Goal: Information Seeking & Learning: Learn about a topic

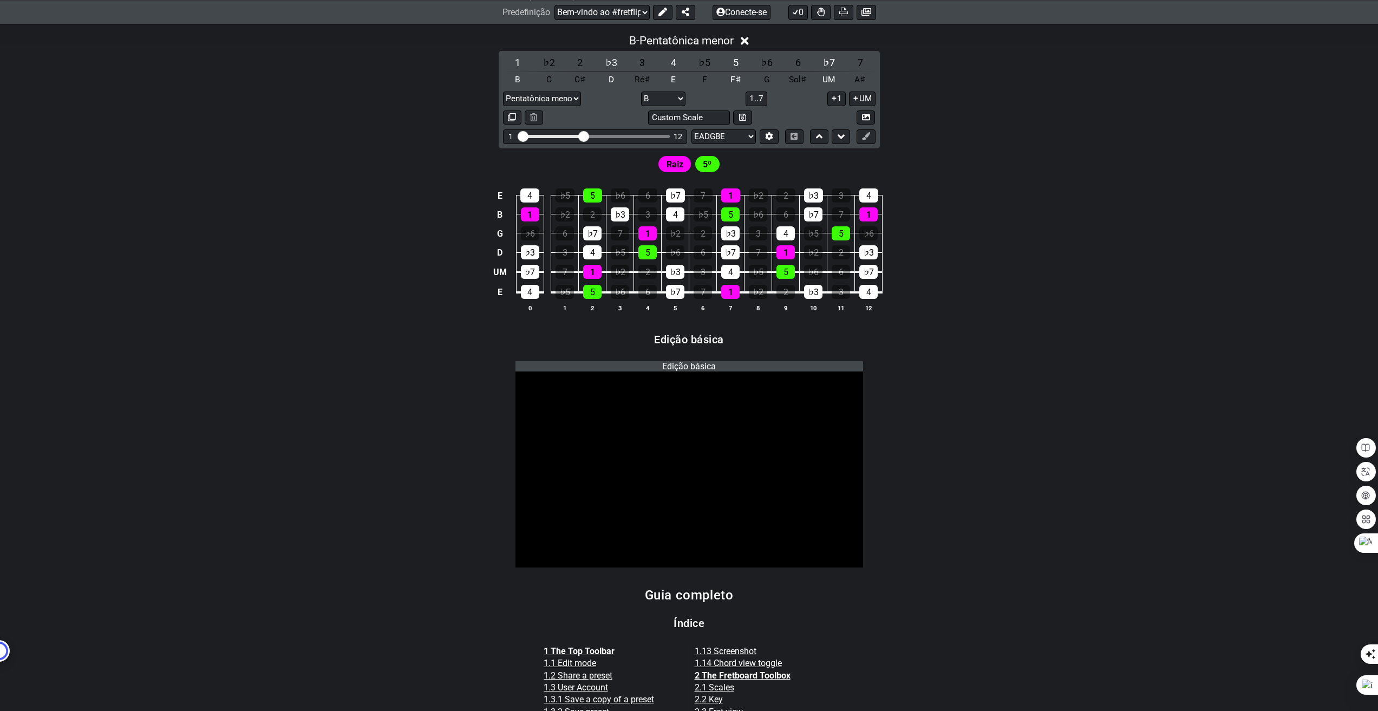
scroll to position [433, 0]
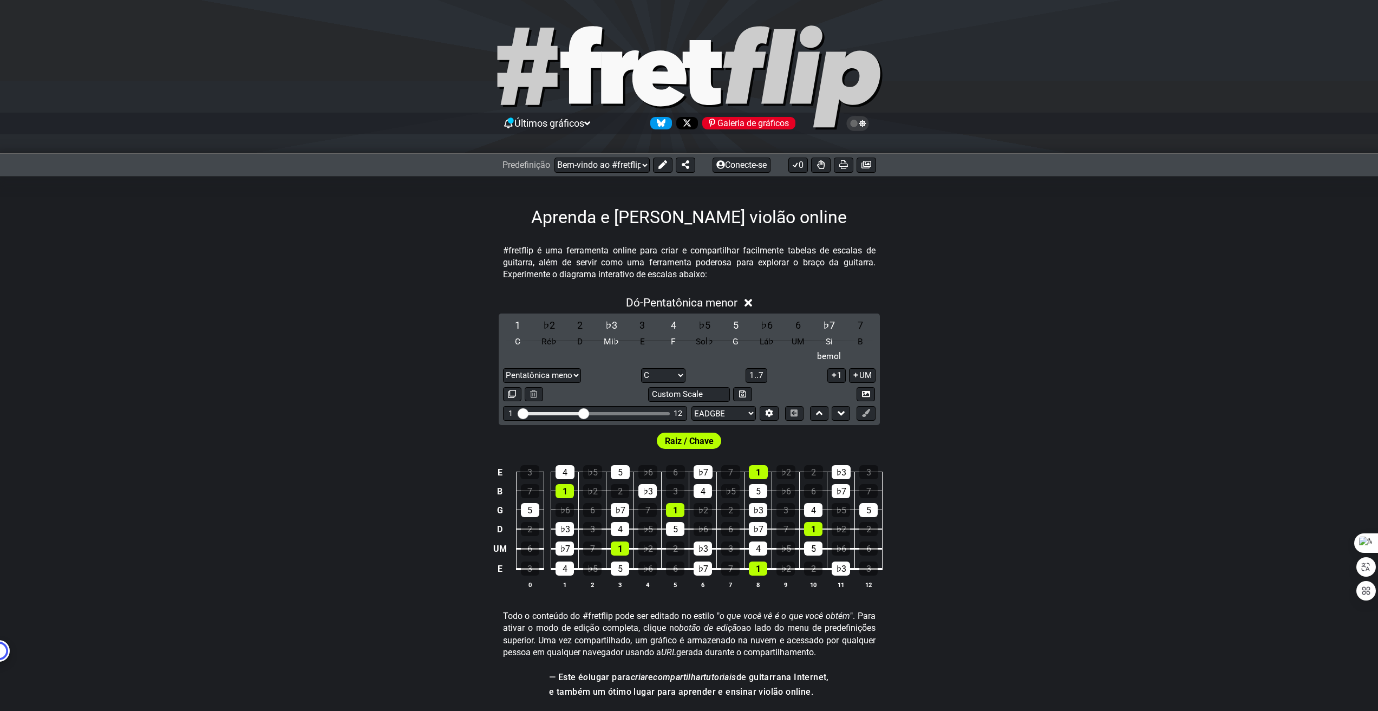
select select "C"
click at [580, 381] on select "Pentatônica menor Clique para editar Pentatônica menor Pentatônica maior Blues …" at bounding box center [542, 375] width 78 height 15
click at [503, 375] on select "Pentatônica menor Clique para editar Pentatônica menor Pentatônica maior Blues …" at bounding box center [542, 375] width 78 height 15
click at [698, 446] on font "Raiz / Chave" at bounding box center [689, 441] width 49 height 10
click at [678, 383] on select "Lá♭ UM A♯ Si bemol B C C♯ Ré♭ D Ré♯ Mi♭ E F F♯ Sol♭ G Sol♯" at bounding box center [663, 375] width 44 height 15
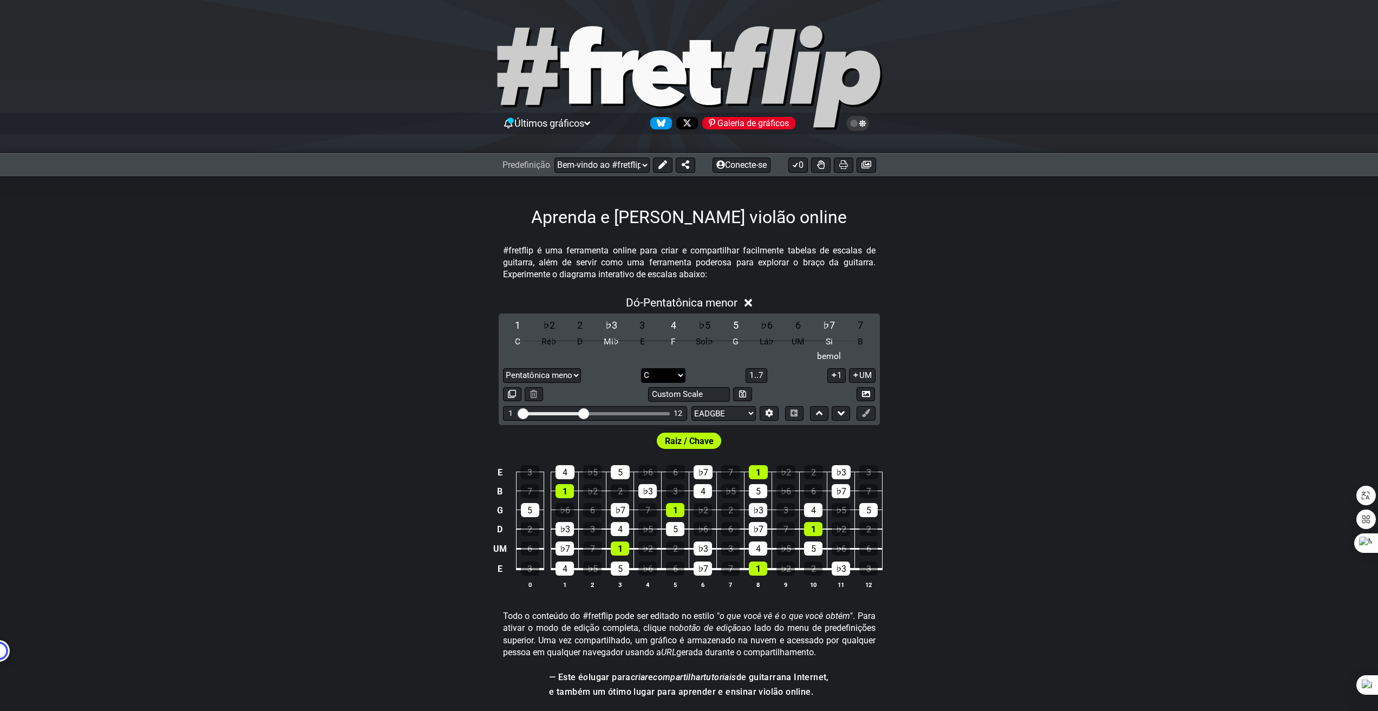
click at [678, 383] on select "Lá♭ UM A♯ Si bemol B C C♯ Ré♭ D Ré♯ Mi♭ E F F♯ Sol♭ G Sol♯" at bounding box center [663, 375] width 44 height 15
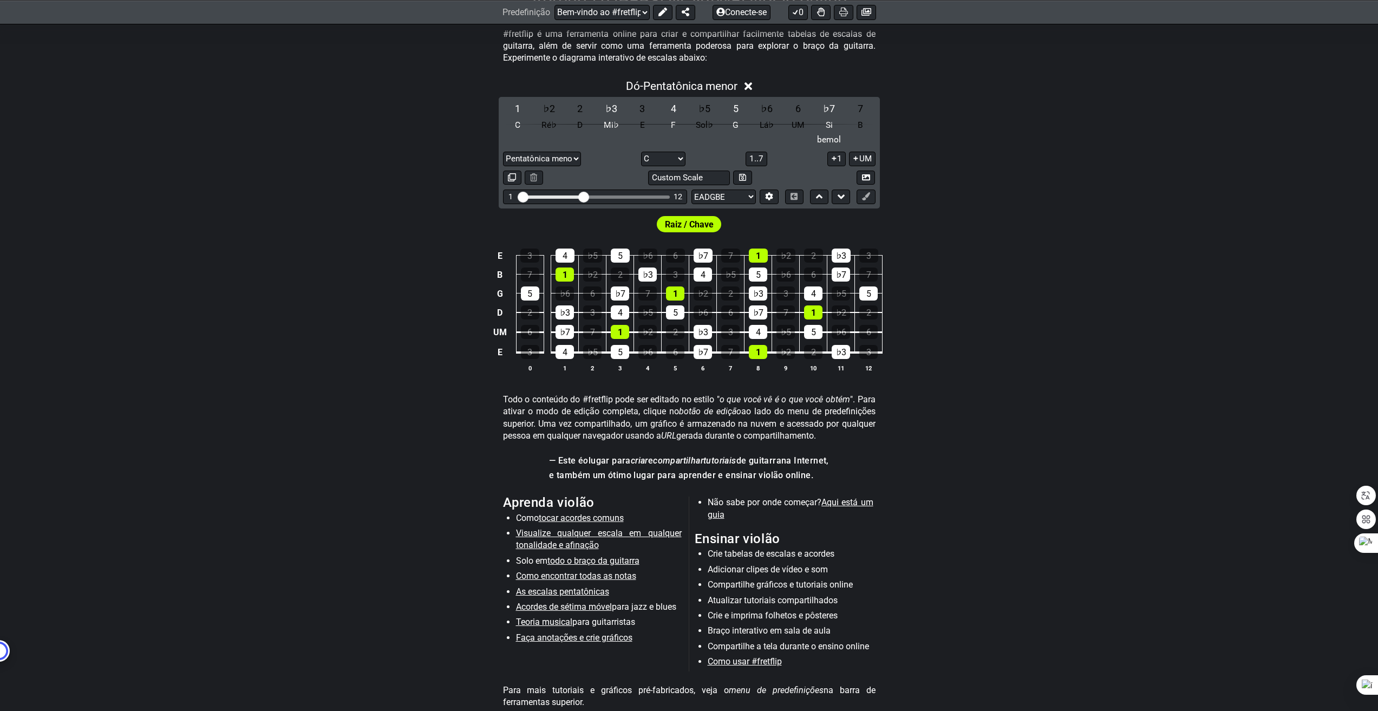
scroll to position [271, 0]
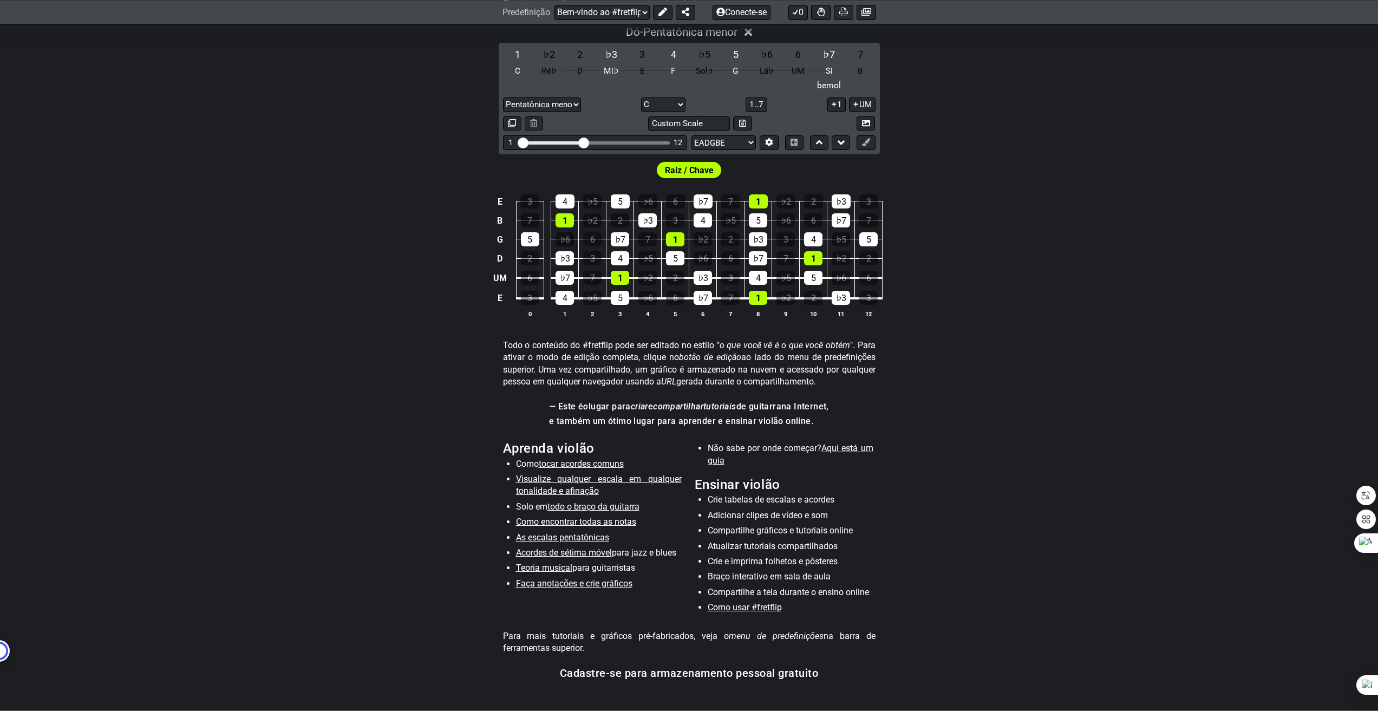
drag, startPoint x: 584, startPoint y: 552, endPoint x: 545, endPoint y: 554, distance: 39.0
click at [545, 543] on font "As escalas pentatônicas" at bounding box center [562, 537] width 93 height 10
select select "/minor-pentatonic"
select select "C"
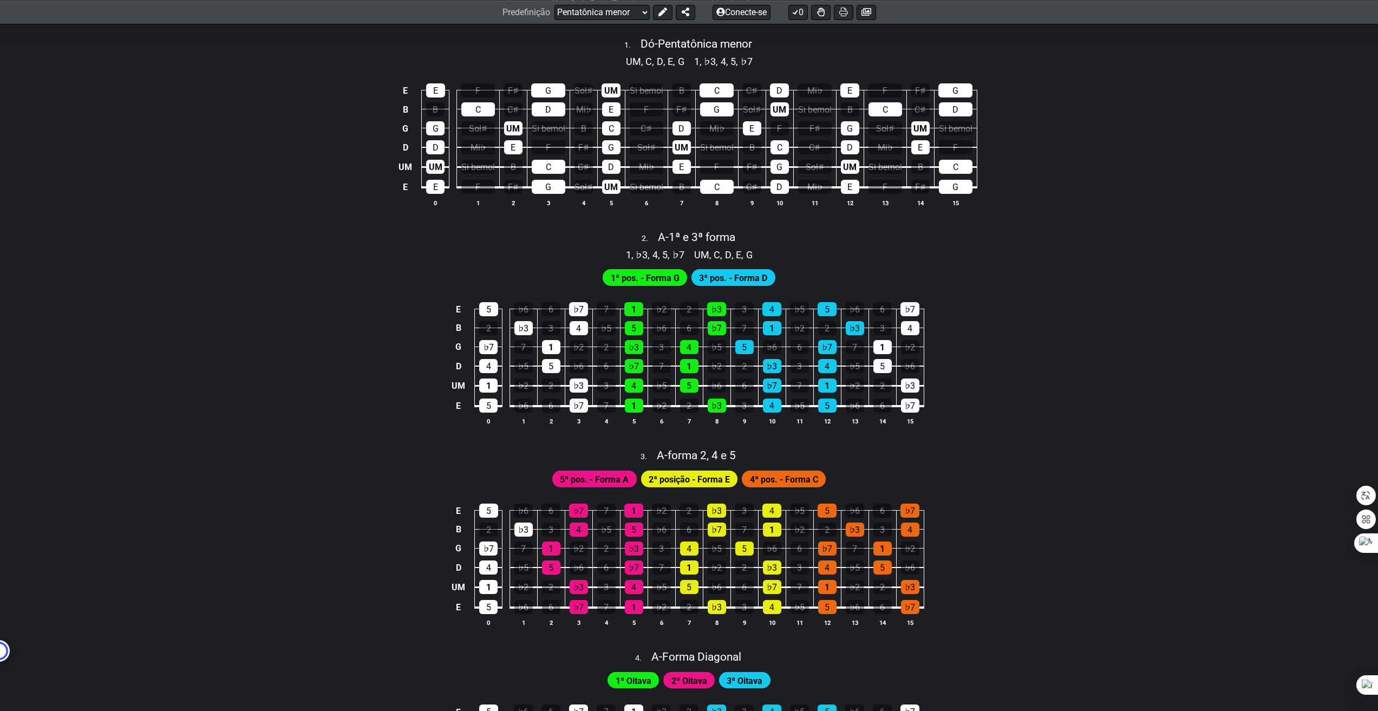
scroll to position [487, 0]
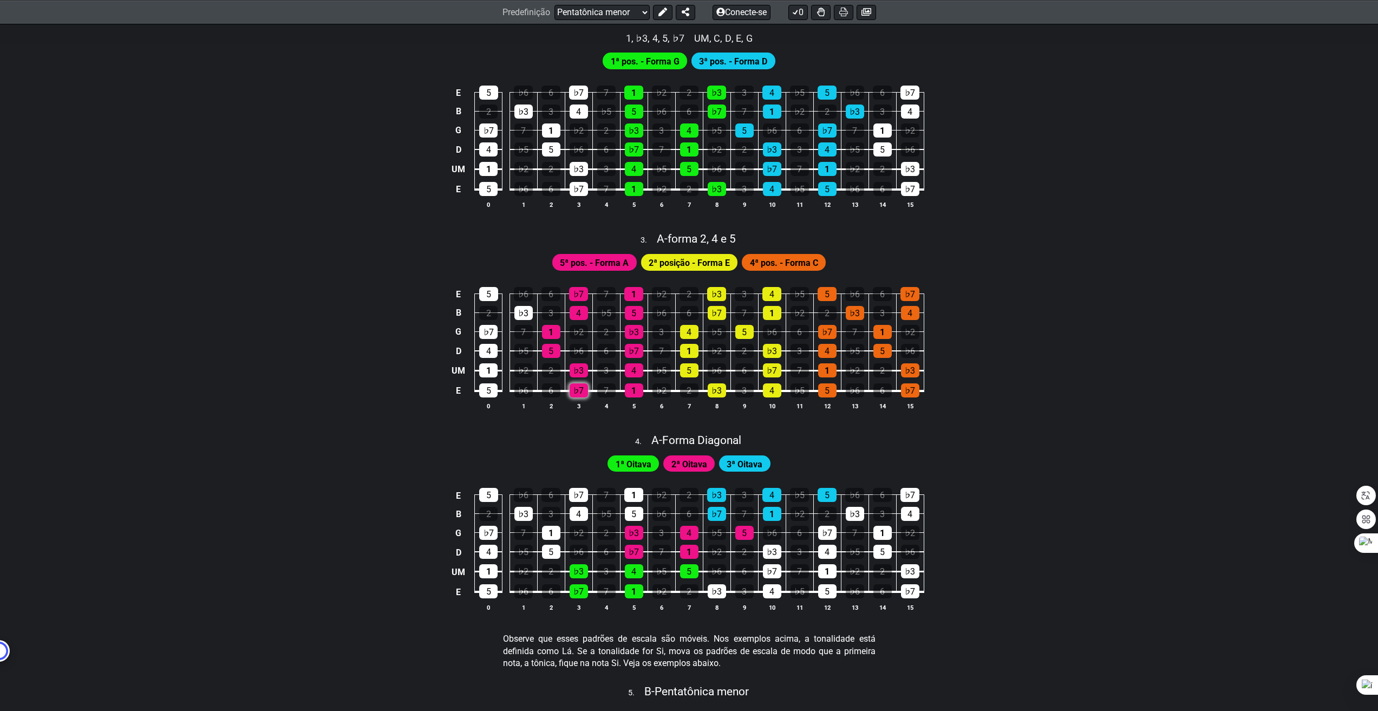
click at [582, 396] on font "♭7" at bounding box center [578, 391] width 10 height 10
click at [580, 396] on font "♭7" at bounding box center [578, 391] width 10 height 10
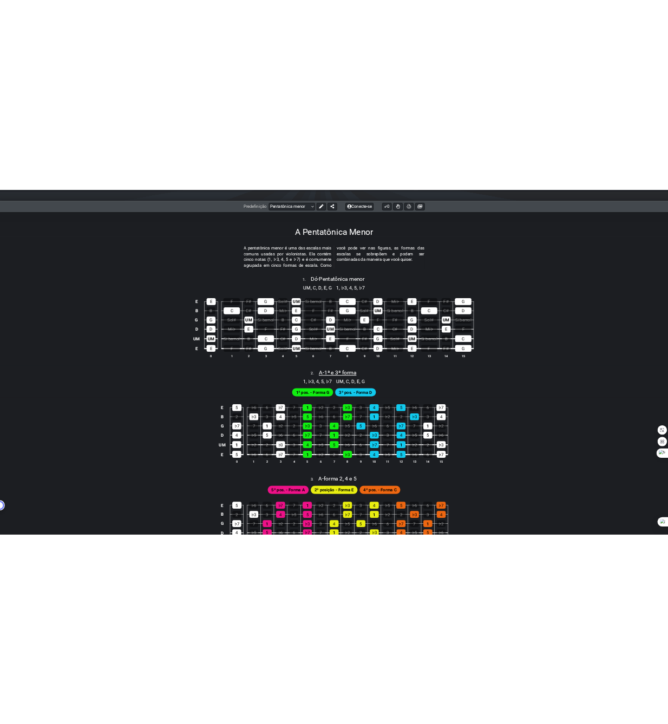
scroll to position [23, 0]
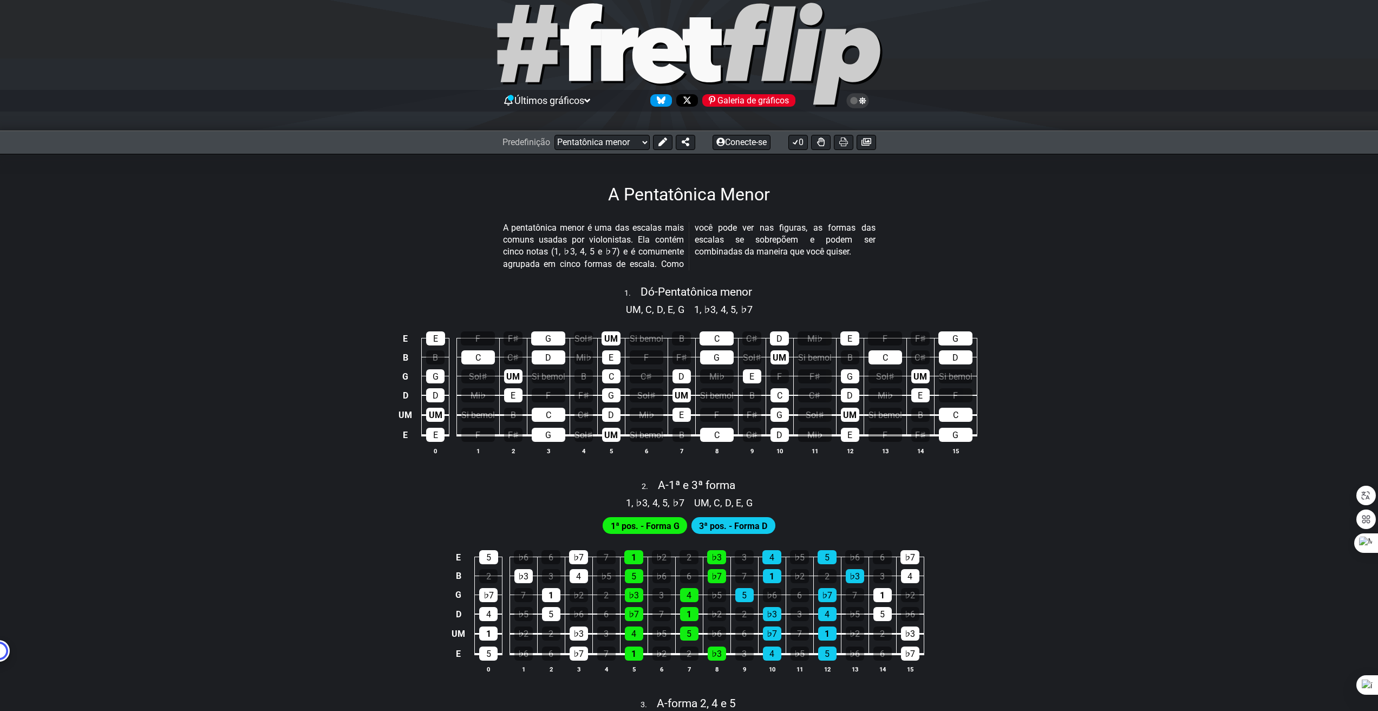
click at [642, 531] on font "1ª pos. - Forma G" at bounding box center [645, 526] width 69 height 10
click at [668, 60] on icon at bounding box center [659, 56] width 54 height 56
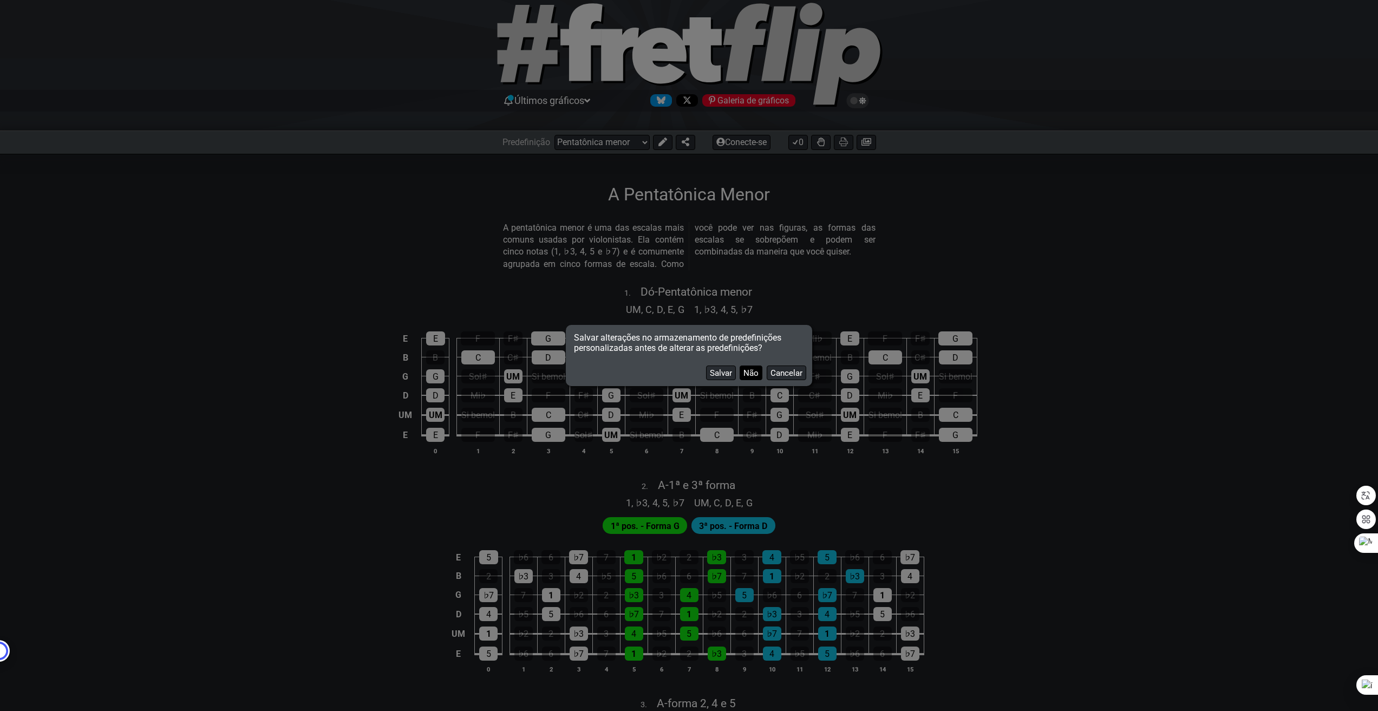
click at [750, 375] on font "Não" at bounding box center [750, 373] width 15 height 10
select select "/welcome"
select select "C"
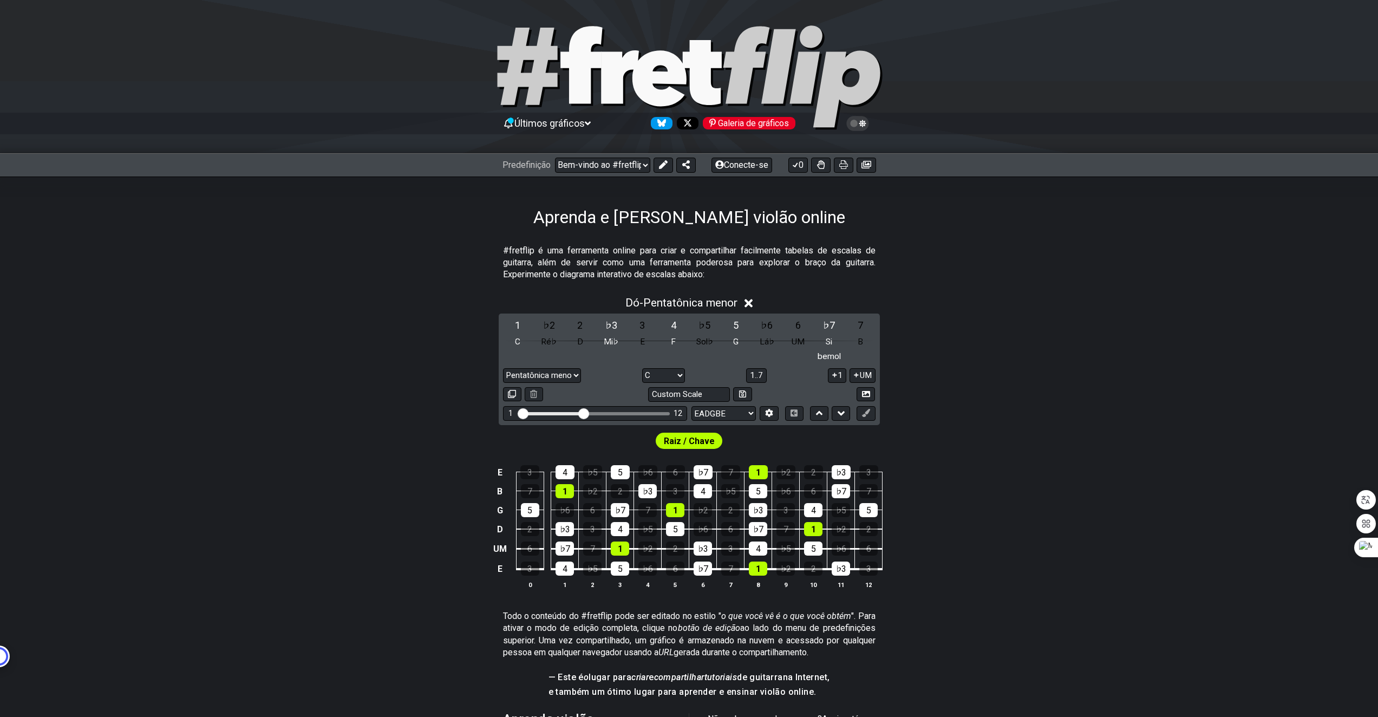
select select "C"
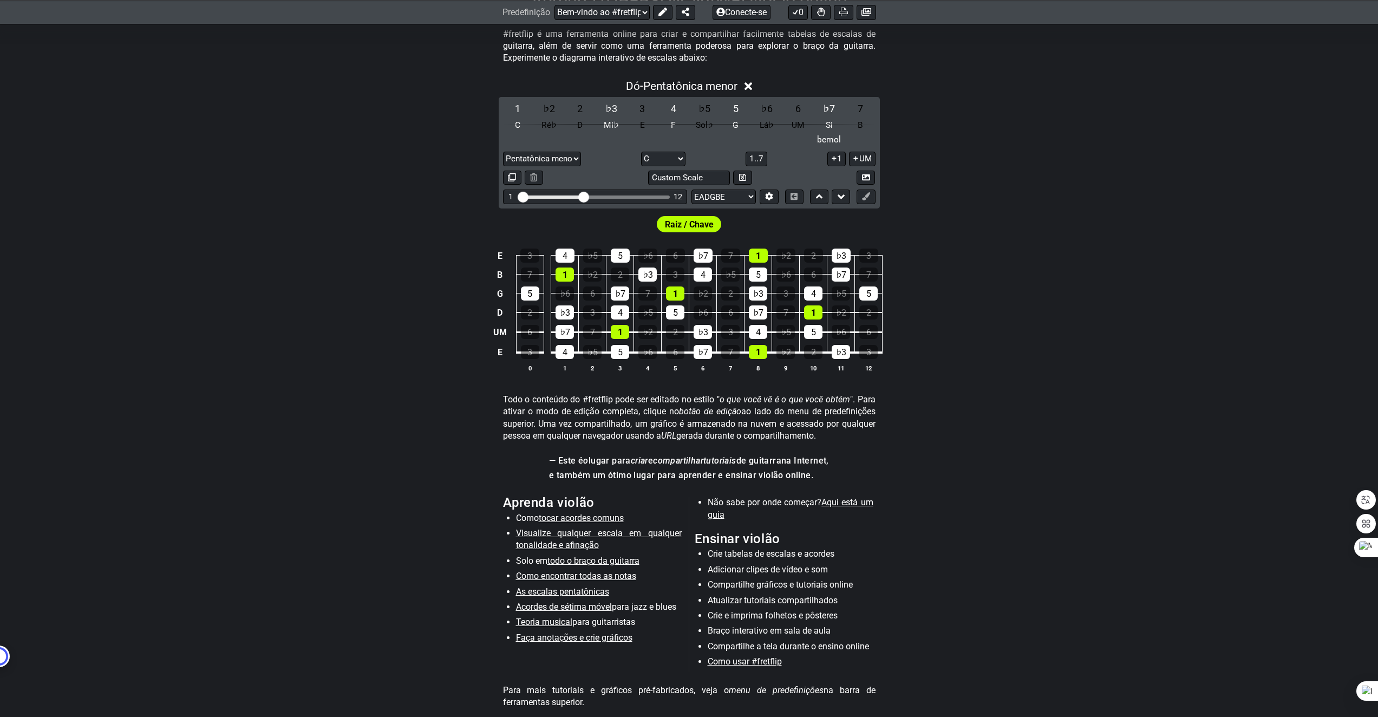
scroll to position [325, 0]
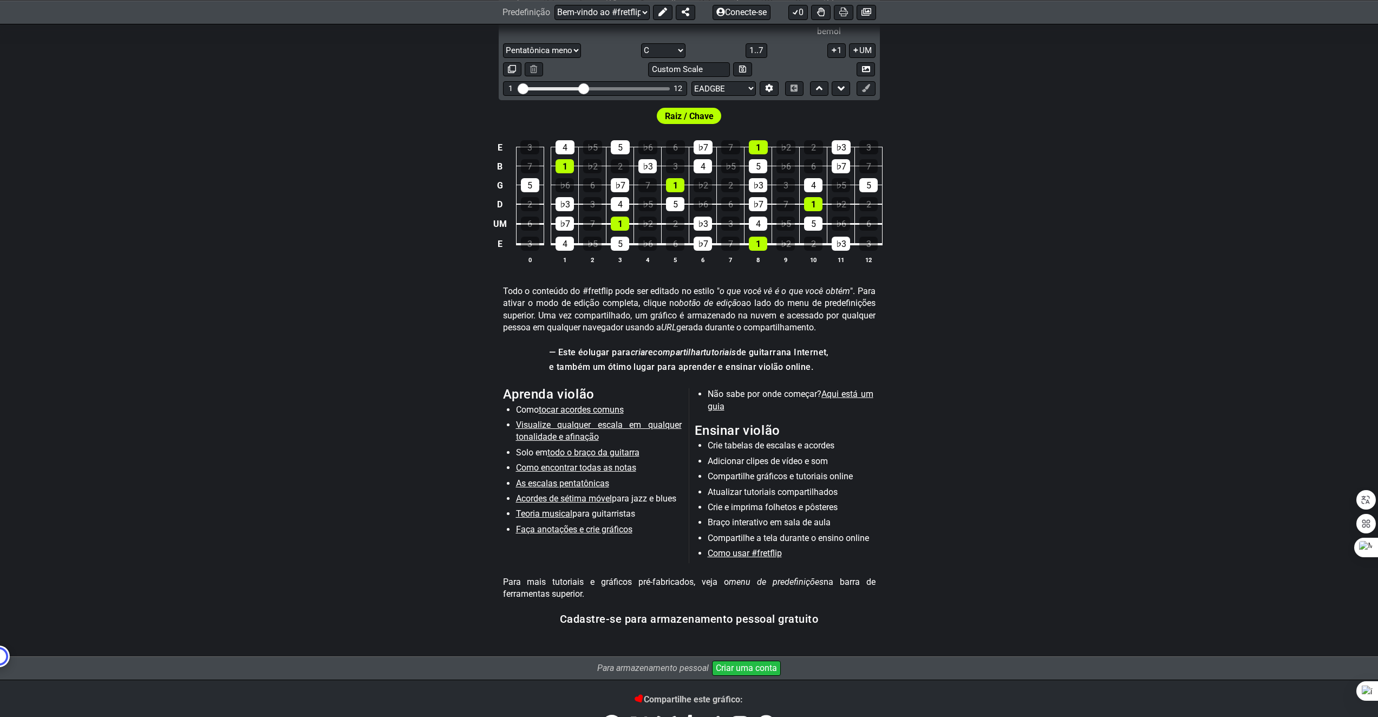
click at [578, 473] on font "Como encontrar todas as notas" at bounding box center [576, 467] width 120 height 10
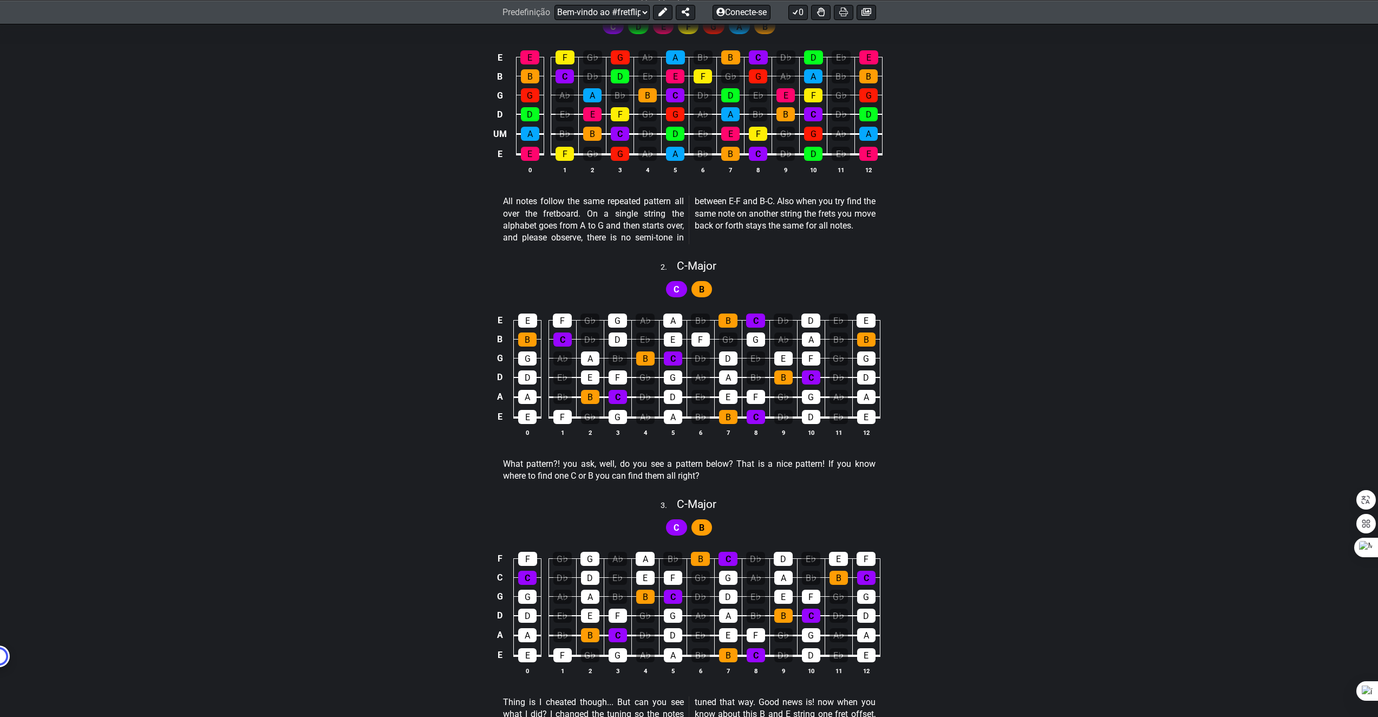
select select "/find-all-notes"
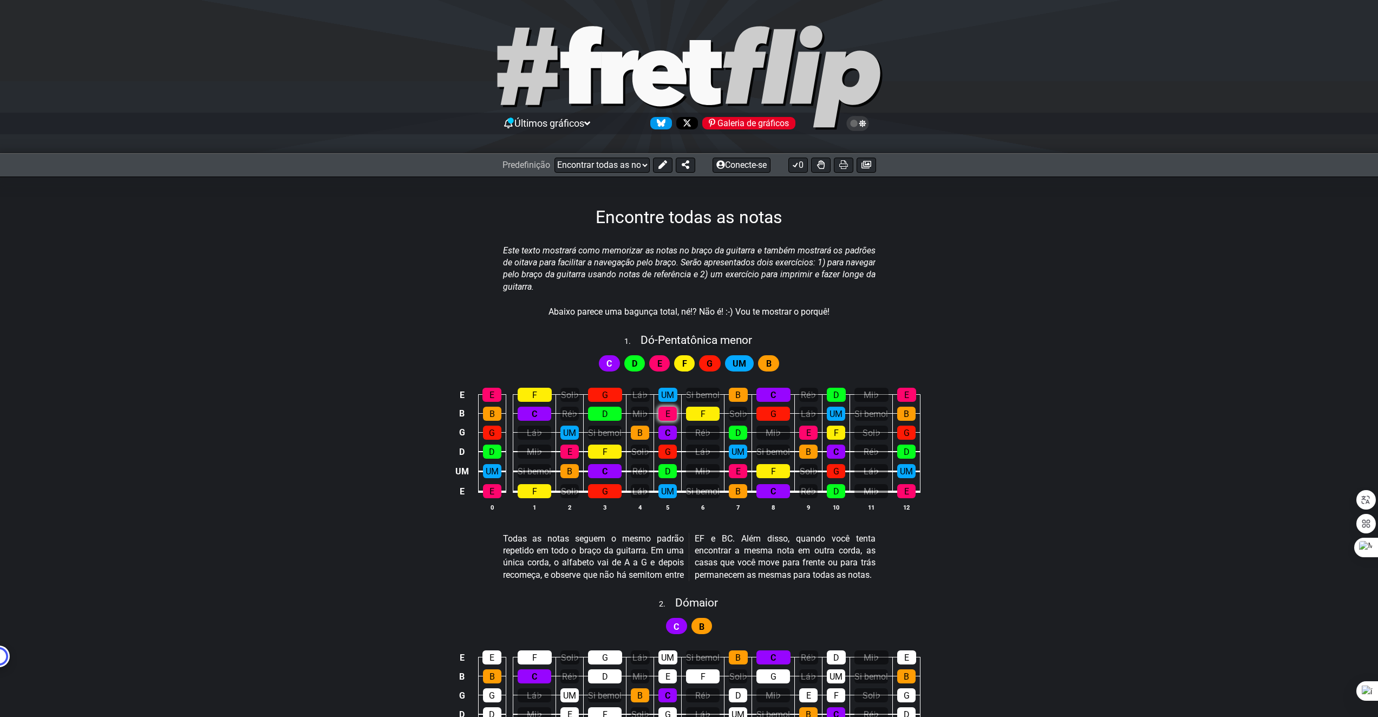
scroll to position [54, 0]
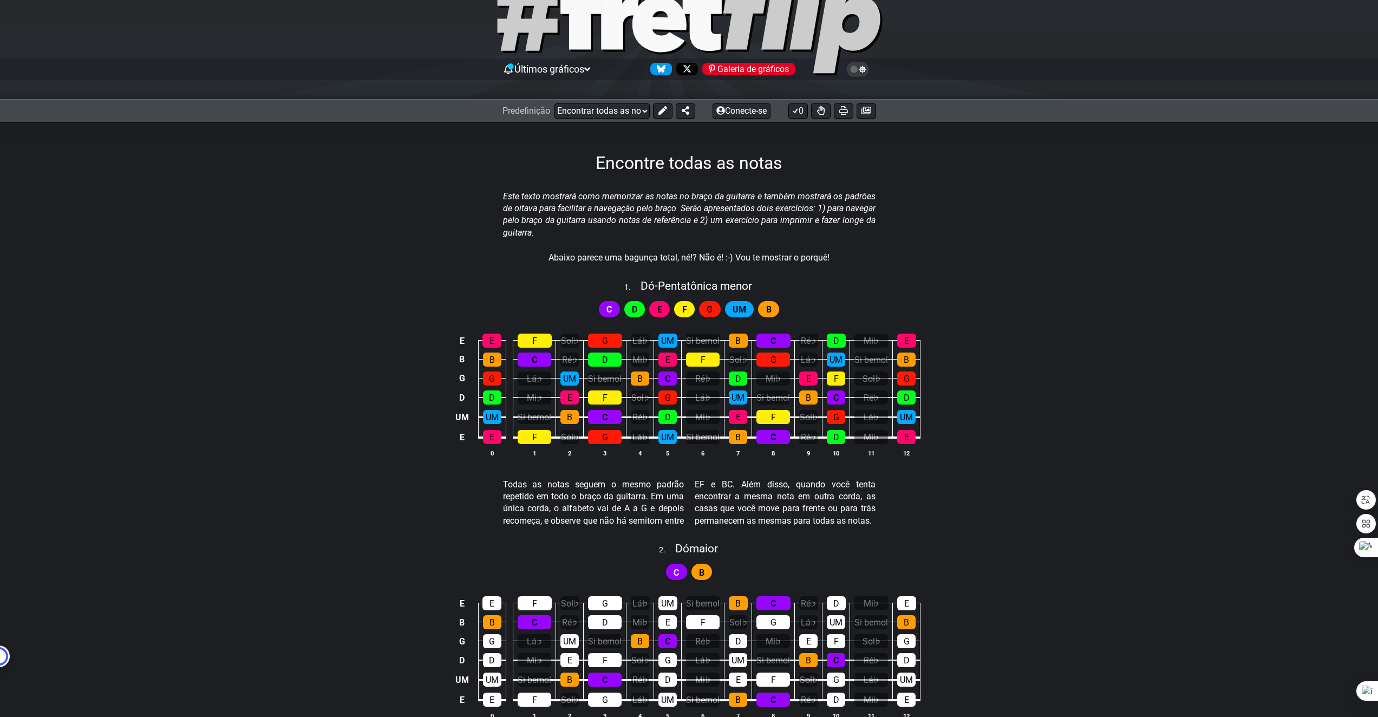
click at [611, 315] on font "C" at bounding box center [608, 309] width 5 height 10
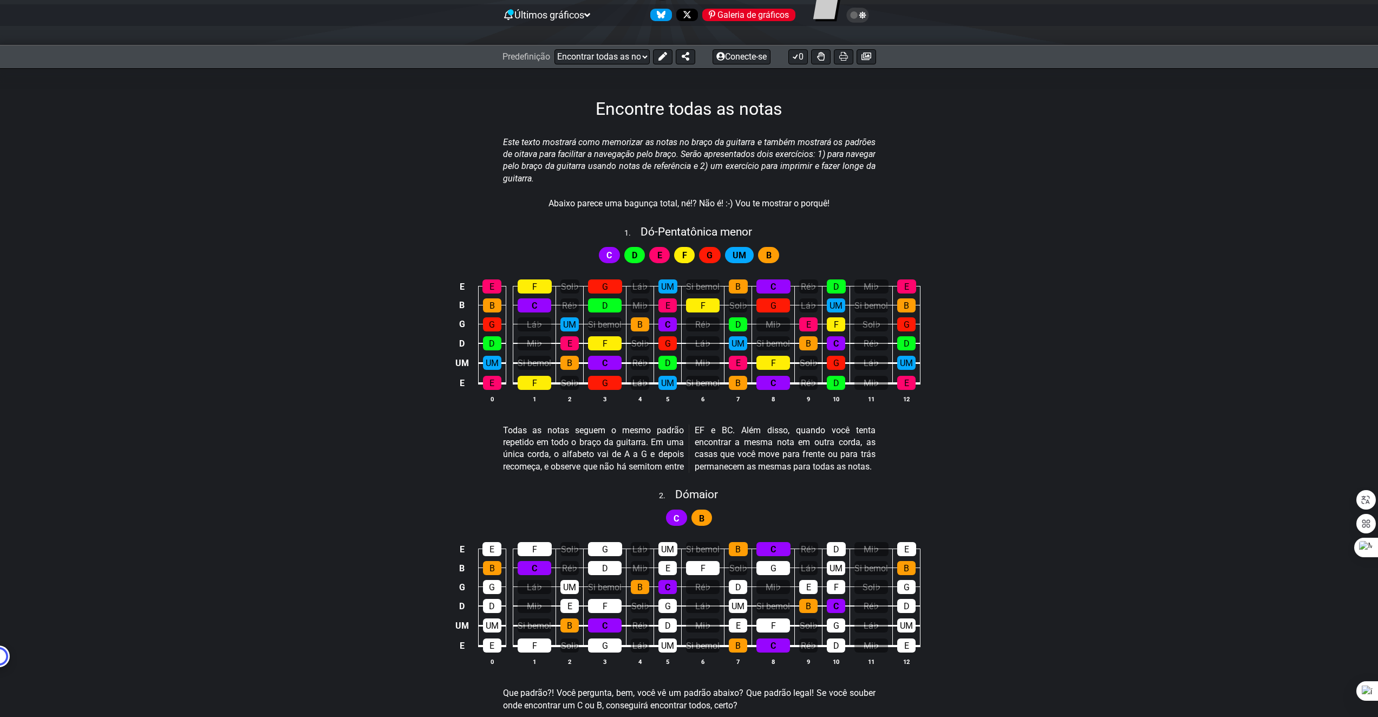
scroll to position [325, 0]
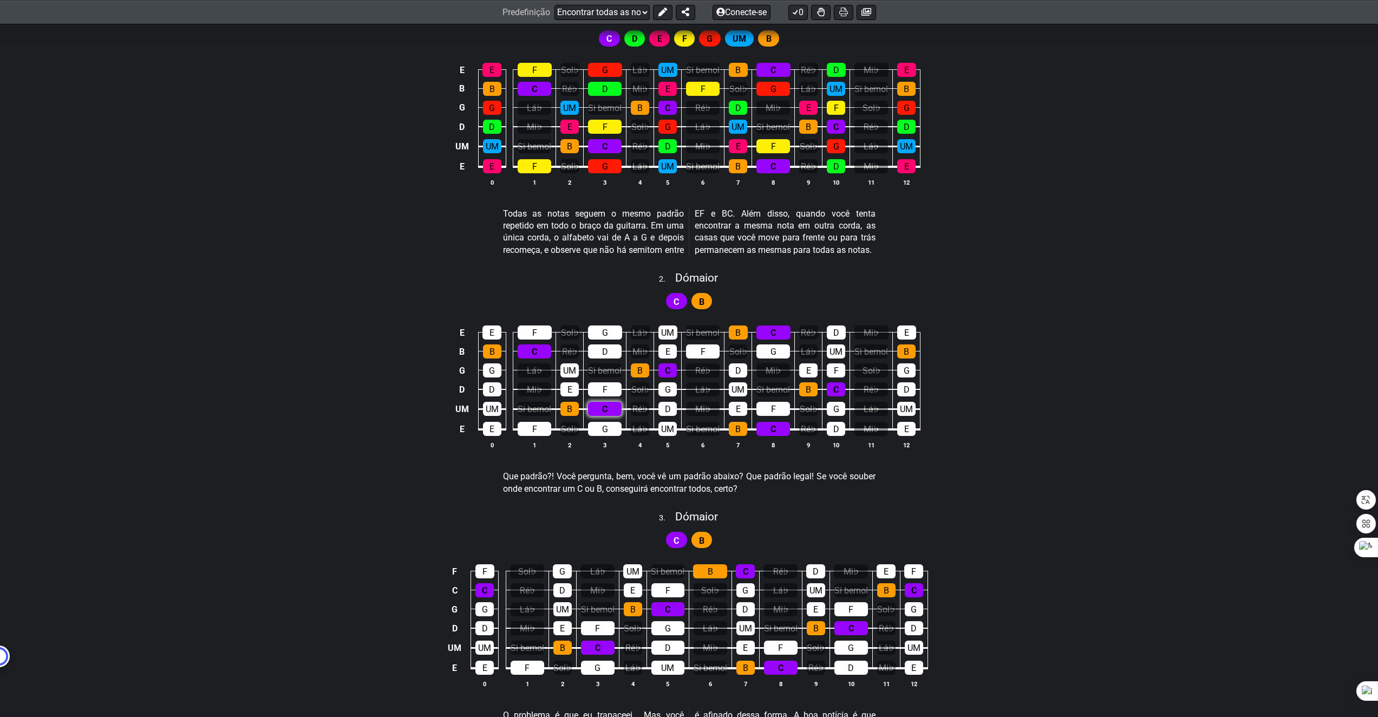
click at [602, 416] on div "C" at bounding box center [605, 409] width 34 height 14
click at [464, 395] on font "D" at bounding box center [461, 390] width 5 height 10
click at [464, 395] on font "x" at bounding box center [462, 390] width 4 height 10
click at [464, 395] on font "o" at bounding box center [462, 390] width 5 height 10
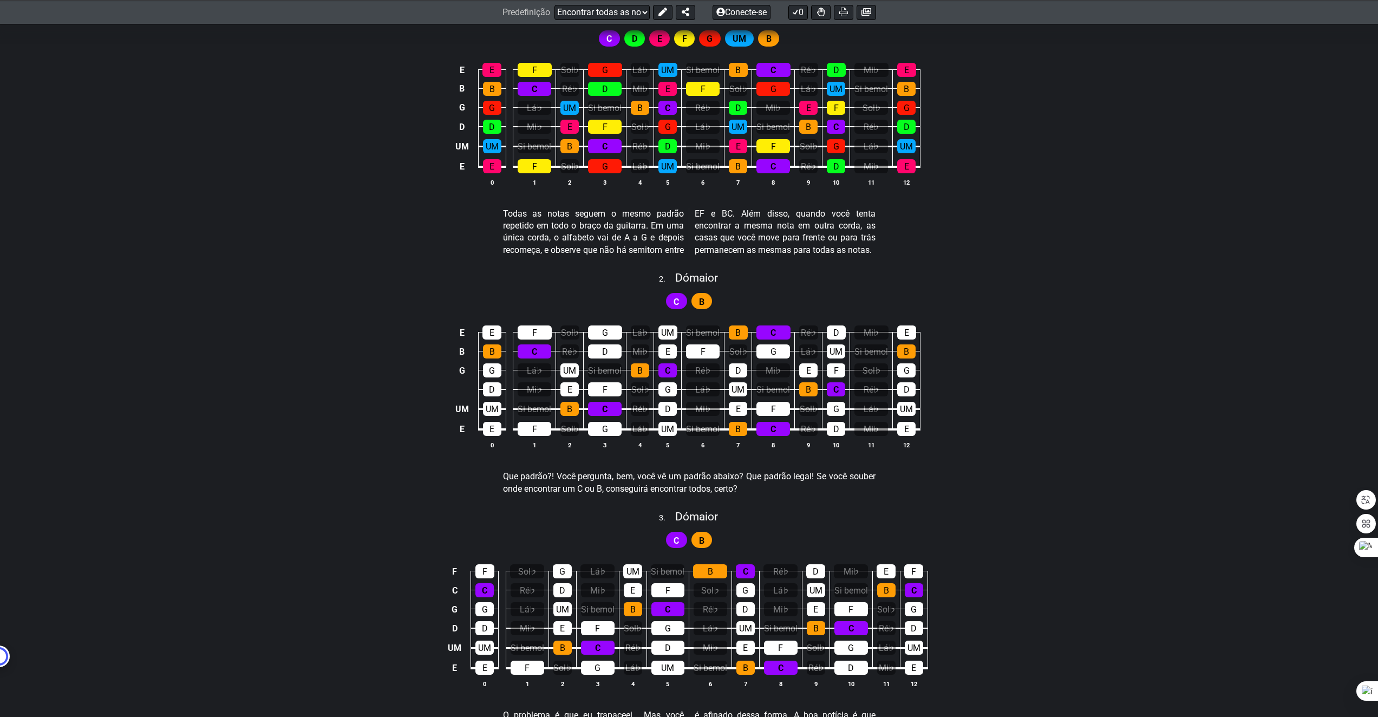
click at [464, 399] on td at bounding box center [462, 389] width 18 height 19
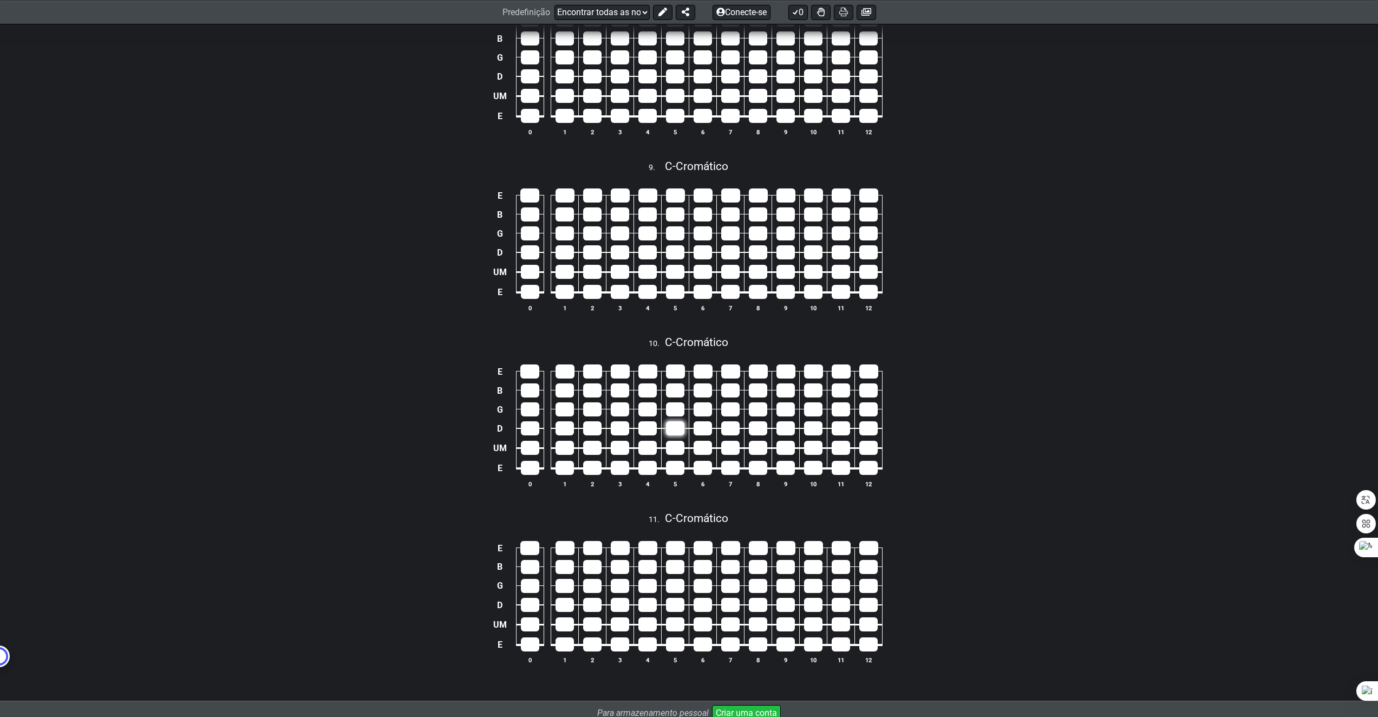
scroll to position [2333, 0]
